Goal: Answer question/provide support

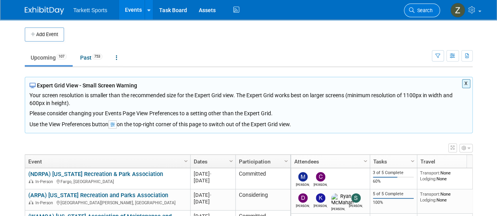
click at [415, 7] on link "Search" at bounding box center [422, 11] width 36 height 14
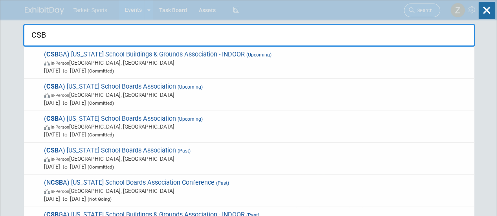
type input "CSBA"
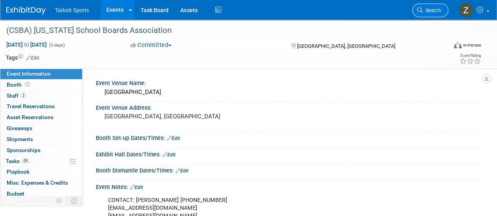
click at [429, 9] on span "Search" at bounding box center [431, 10] width 18 height 6
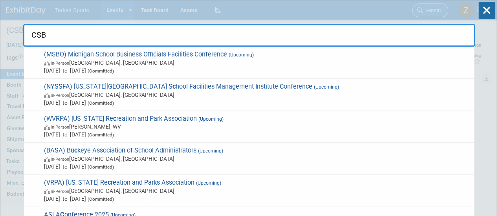
type input "CSBA"
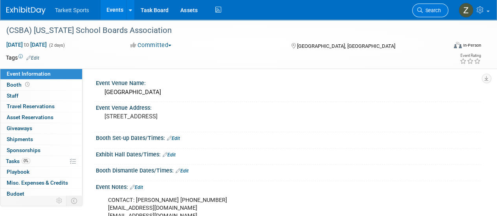
click at [427, 11] on span "Search" at bounding box center [431, 10] width 18 height 6
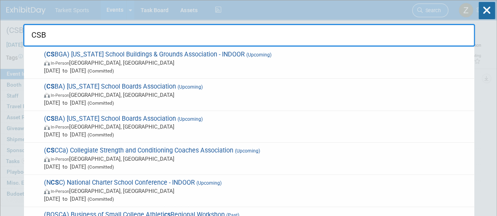
type input "CSBA"
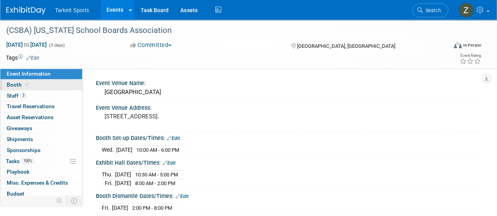
click at [32, 87] on link "Booth" at bounding box center [41, 85] width 82 height 11
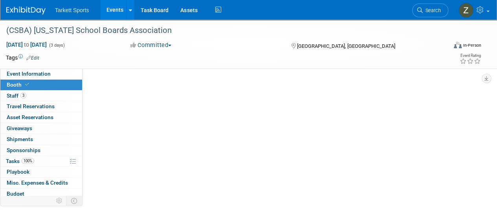
select select "FieldTurf, [GEOGRAPHIC_DATA]"
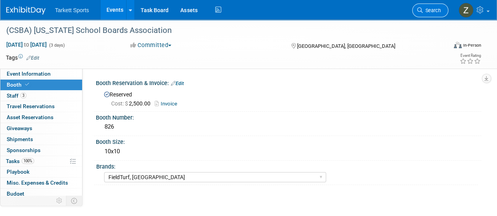
click at [434, 7] on link "Search" at bounding box center [430, 11] width 36 height 14
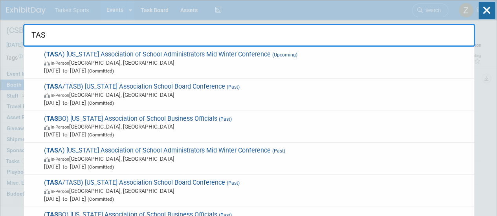
type input "TASA"
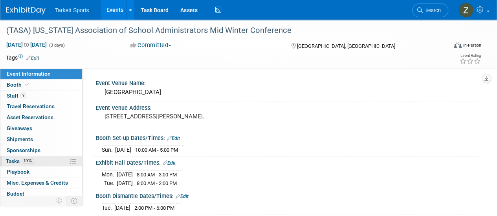
click at [30, 163] on span "Tasks 100%" at bounding box center [20, 161] width 28 height 6
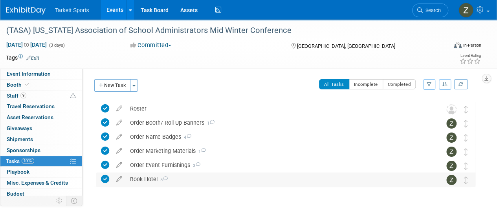
click at [155, 181] on div "Book Hotel 5" at bounding box center [278, 179] width 304 height 13
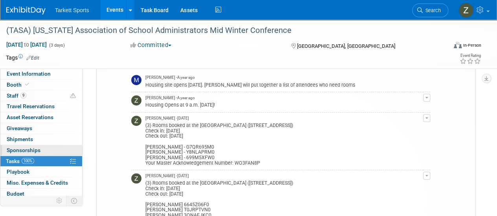
scroll to position [118, 0]
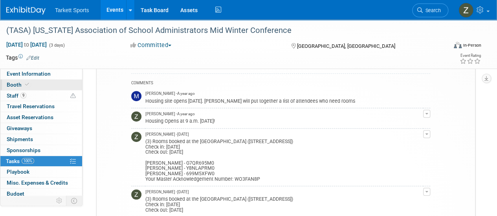
click at [19, 85] on span "Booth" at bounding box center [19, 85] width 24 height 6
select select "FieldTurf, [GEOGRAPHIC_DATA]"
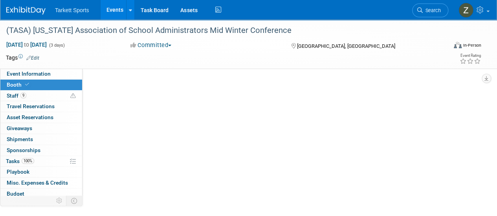
scroll to position [0, 0]
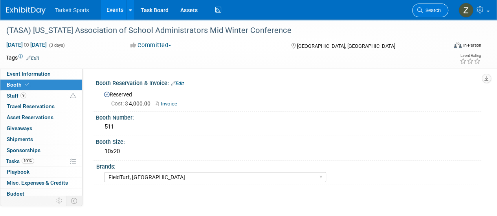
click at [438, 12] on span "Search" at bounding box center [431, 10] width 18 height 6
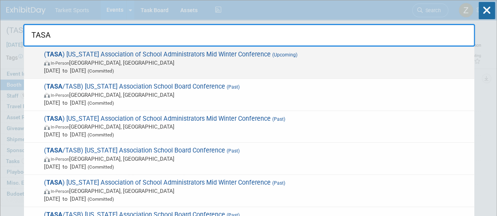
type input "TASA"
click at [266, 76] on div "( TASA ) Texas Association of School Administrators Mid Winter Conference (Upco…" at bounding box center [249, 63] width 450 height 32
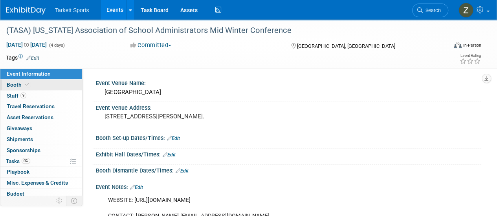
click at [37, 85] on link "Booth" at bounding box center [41, 85] width 82 height 11
select select "FieldTurf, [PERSON_NAME], Indoor"
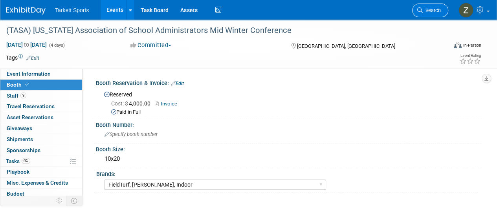
click at [437, 5] on link "Search" at bounding box center [430, 11] width 36 height 14
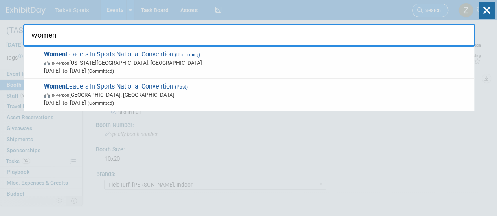
type input "women"
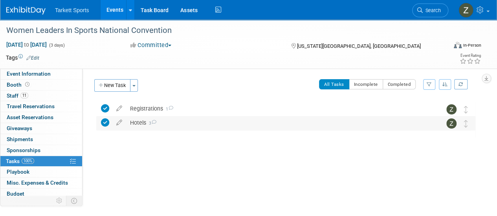
click at [156, 124] on icon at bounding box center [153, 122] width 5 height 4
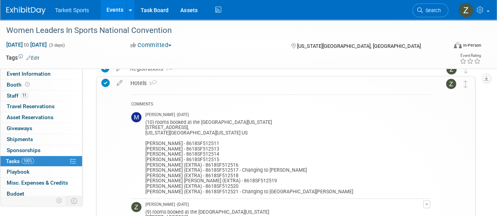
scroll to position [39, 0]
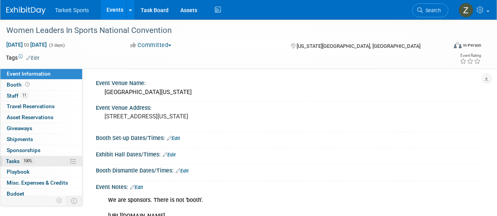
drag, startPoint x: 0, startPoint y: 0, endPoint x: 32, endPoint y: 161, distance: 163.7
click at [32, 161] on span "100%" at bounding box center [28, 161] width 13 height 6
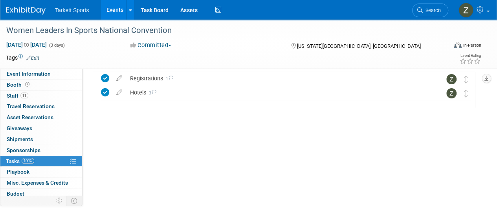
scroll to position [30, 0]
click at [137, 90] on div "Hotels 3" at bounding box center [278, 92] width 304 height 13
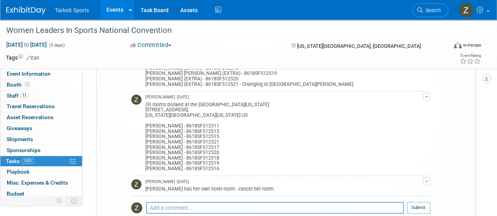
scroll to position [148, 0]
click at [166, 215] on div "Pro tip: Press Ctrl-Enter to submit comment." at bounding box center [274, 217] width 257 height 6
click at [166, 210] on textarea at bounding box center [274, 208] width 257 height 12
paste textarea "[GEOGRAPHIC_DATA] [US_STATE][GEOGRAPHIC_DATA] [STREET_ADDRESS][US_STATE][US_STA…"
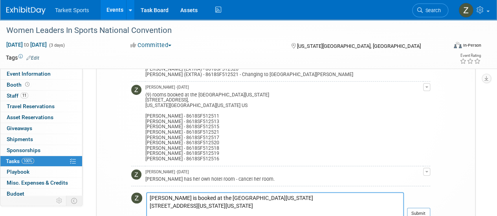
scroll to position [165, 0]
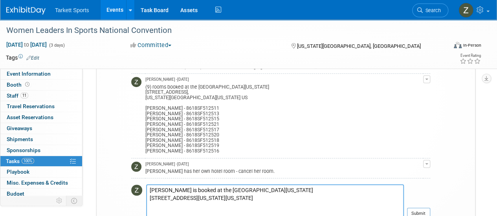
paste textarea "Confirmation number: 20666577"
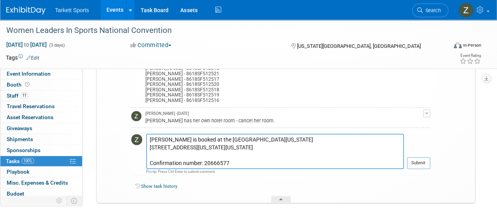
scroll to position [244, 0]
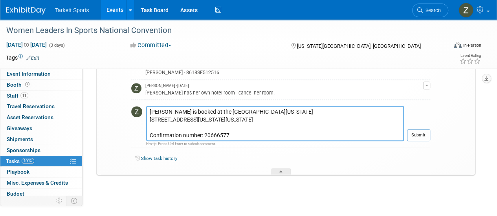
click at [171, 108] on textarea "[PERSON_NAME] is booked at the [GEOGRAPHIC_DATA][US_STATE] [STREET_ADDRESS][US_…" at bounding box center [274, 123] width 257 height 35
paste textarea "n"
type textarea "[PERSON_NAME] is booked at the [GEOGRAPHIC_DATA][US_STATE] [STREET_ADDRESS][US_…"
click at [424, 136] on button "Submit" at bounding box center [418, 136] width 23 height 12
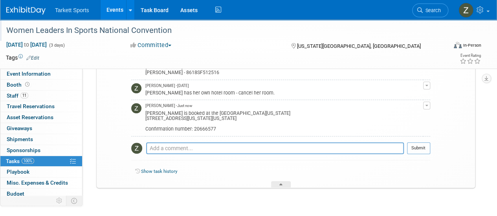
click at [115, 29] on div "Women Leaders In Sports National Convention" at bounding box center [222, 31] width 437 height 14
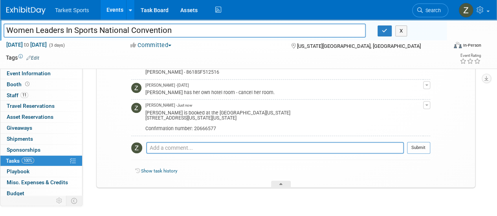
click at [115, 29] on input "Women Leaders In Sports National Convention" at bounding box center [185, 31] width 362 height 14
